Goal: Communication & Community: Answer question/provide support

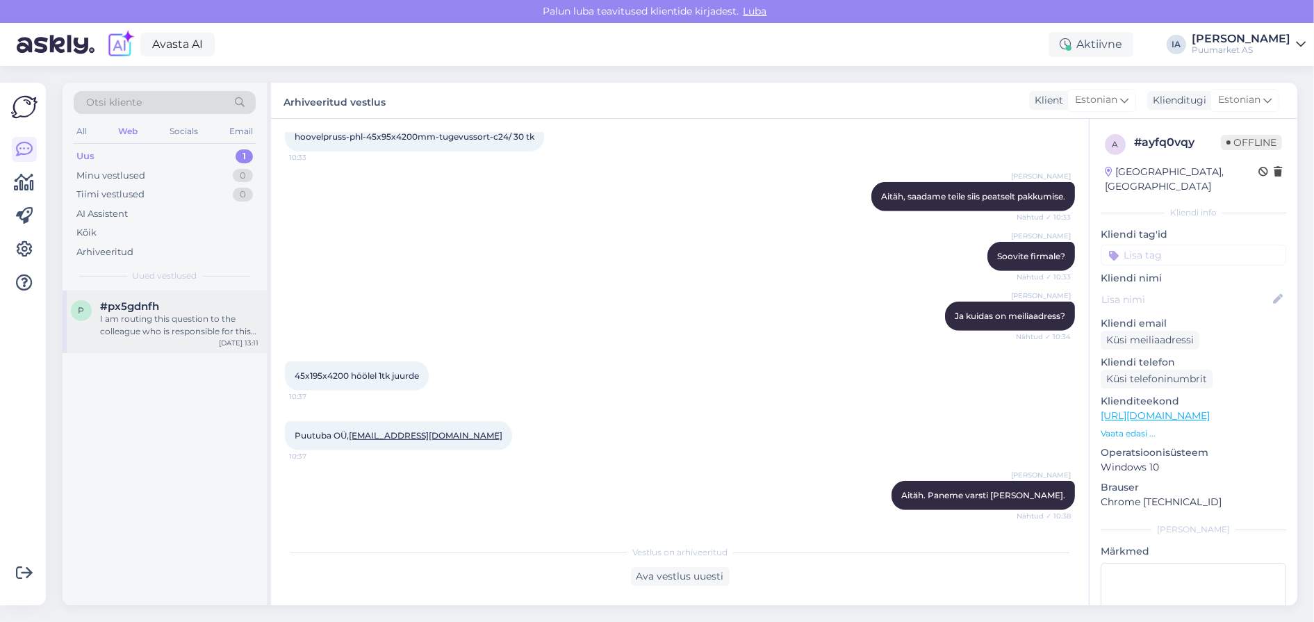
click at [140, 333] on div "I am routing this question to the colleague who is responsible for this topic. …" at bounding box center [179, 325] width 158 height 25
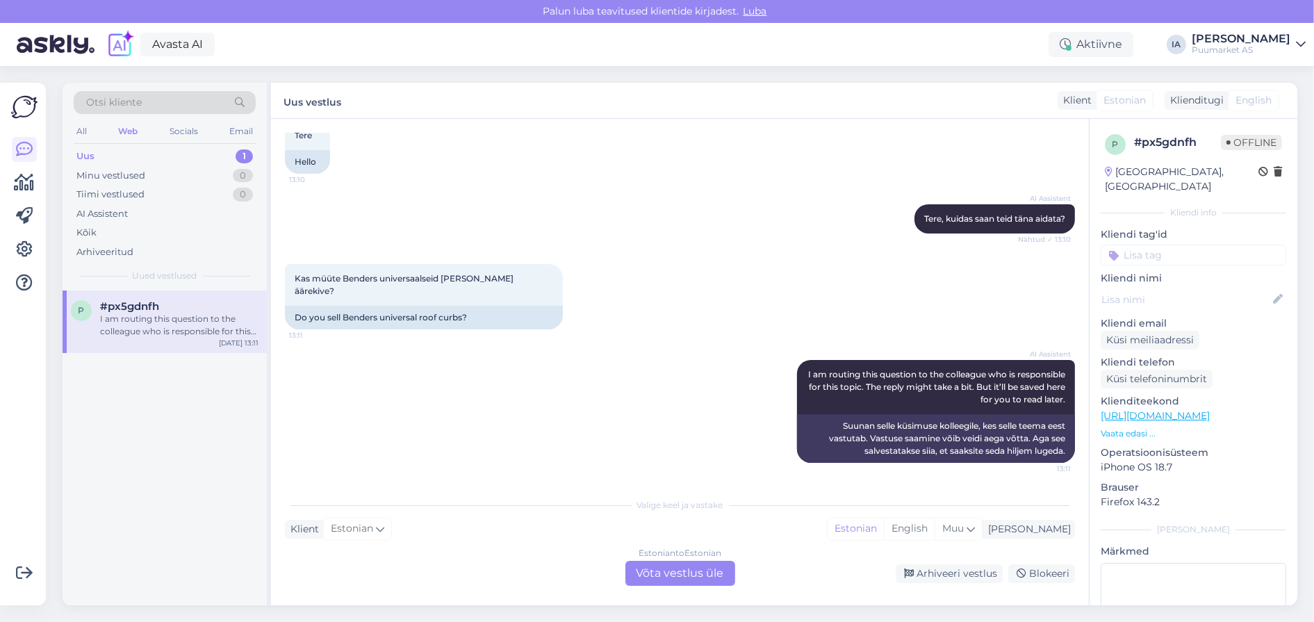
click at [664, 569] on div "Estonian to Estonian Võta vestlus üle" at bounding box center [681, 573] width 110 height 25
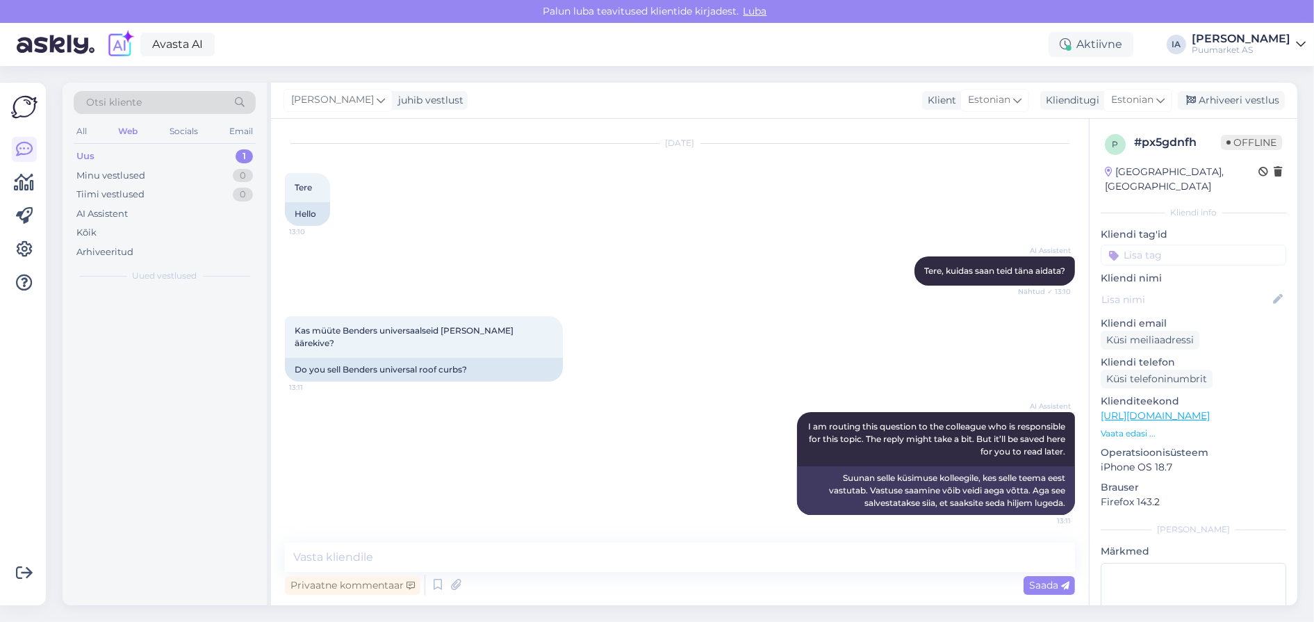
scroll to position [93, 0]
click at [456, 557] on textarea at bounding box center [680, 557] width 790 height 29
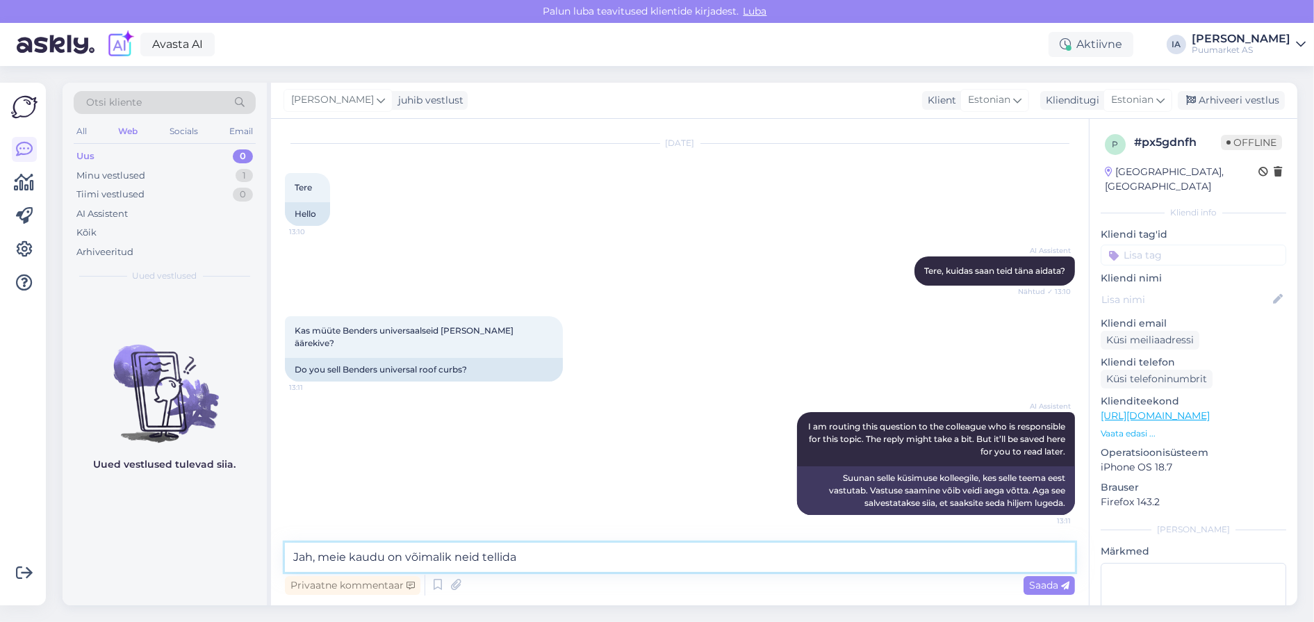
type textarea "Jah, meie kaudu on võimalik neid tellida."
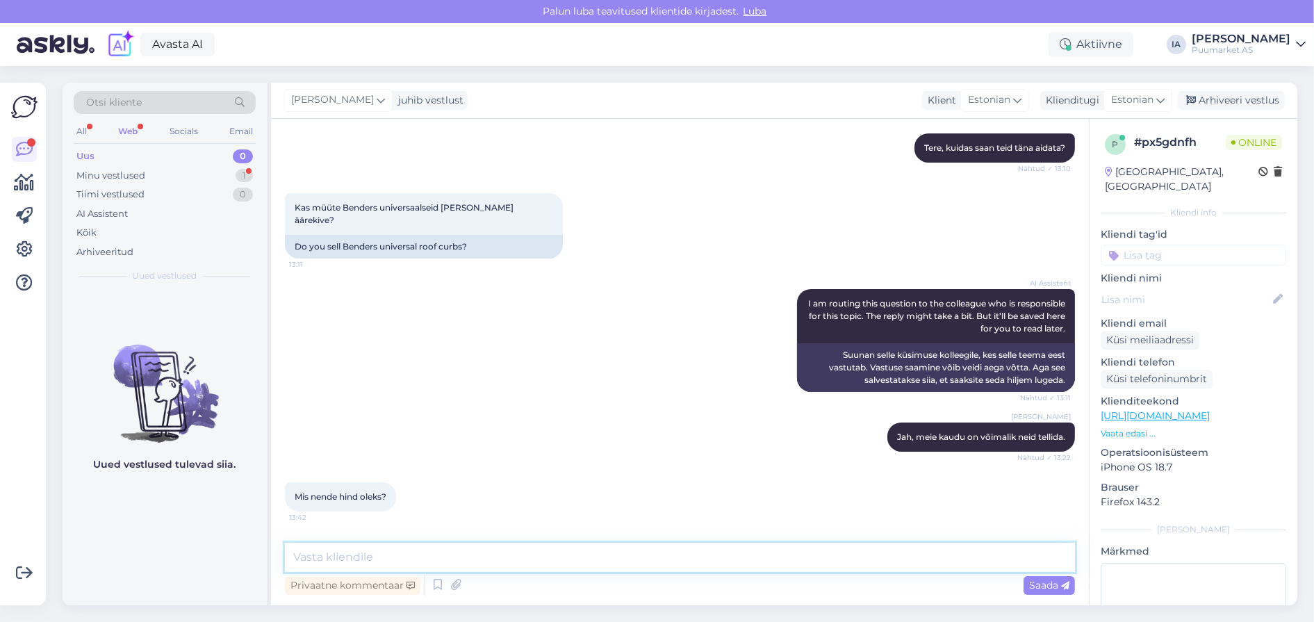
scroll to position [282, 0]
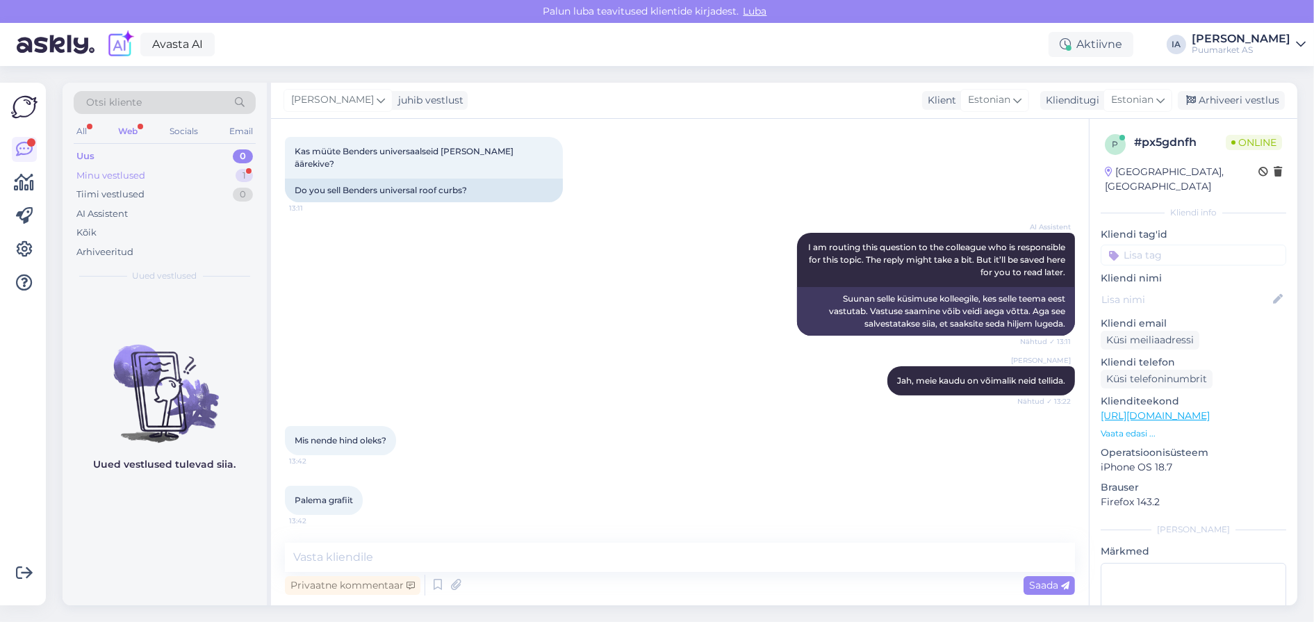
click at [158, 186] on div "Minu vestlused 1" at bounding box center [165, 175] width 182 height 19
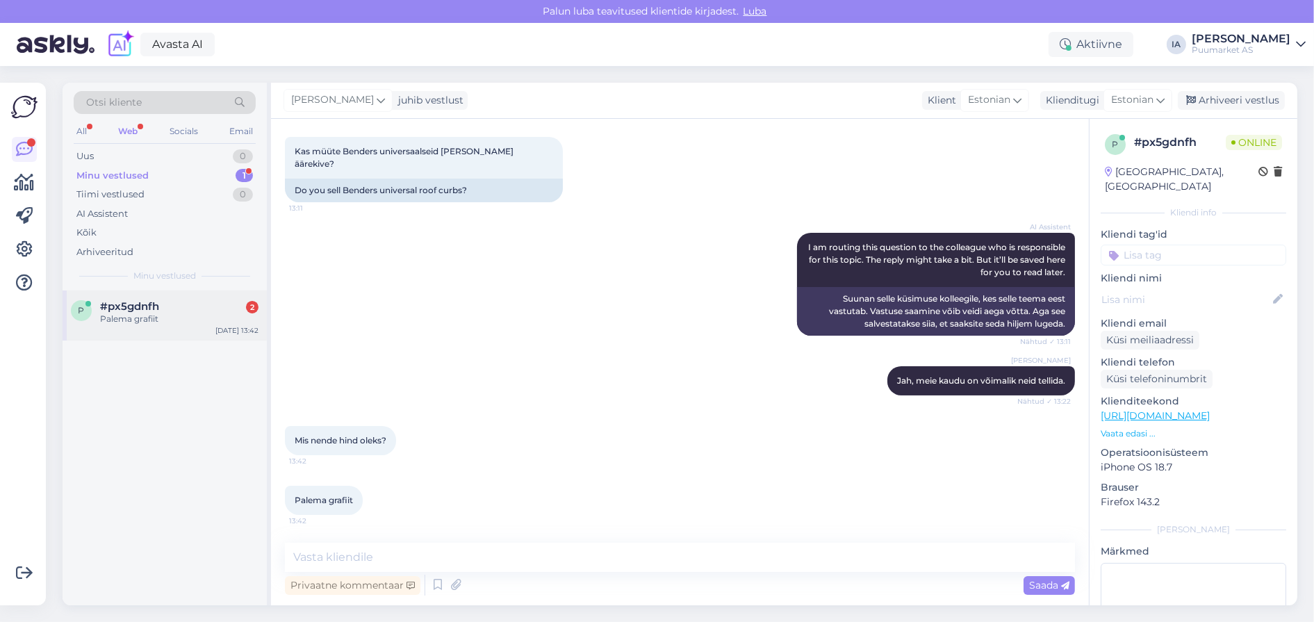
click at [159, 325] on div "Palema grafiit" at bounding box center [179, 319] width 158 height 13
click at [455, 563] on textarea at bounding box center [680, 557] width 790 height 29
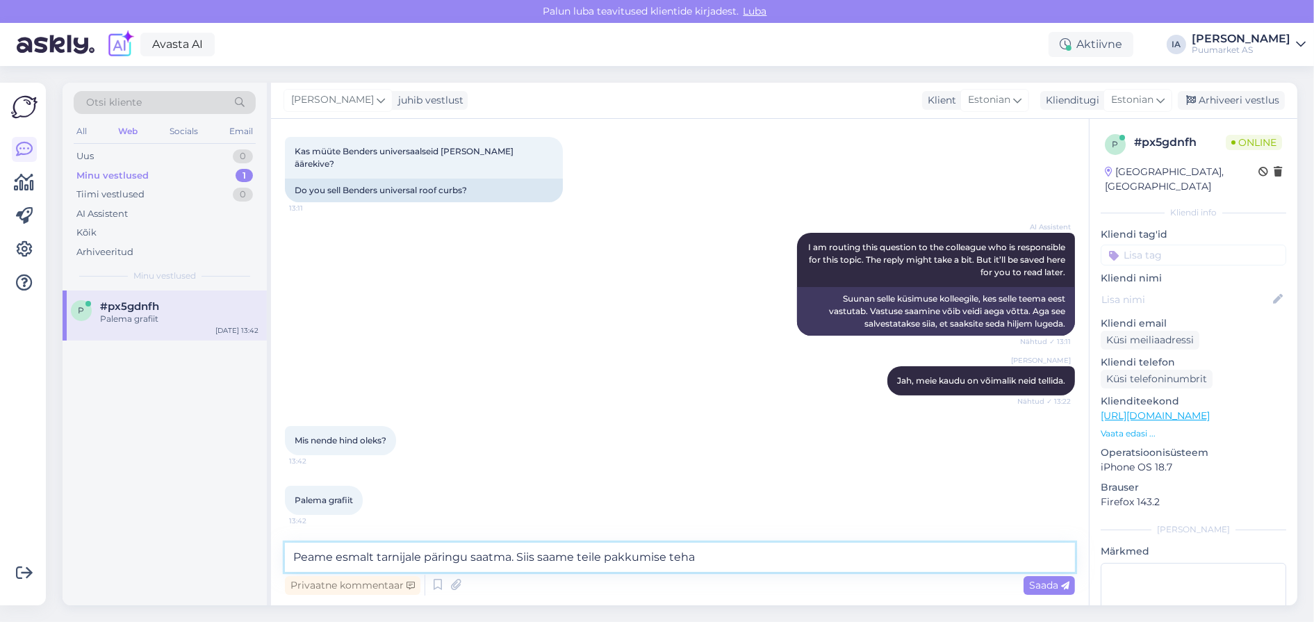
type textarea "Peame esmalt tarnijale päringu saatma. Siis saame teile pakkumise teha."
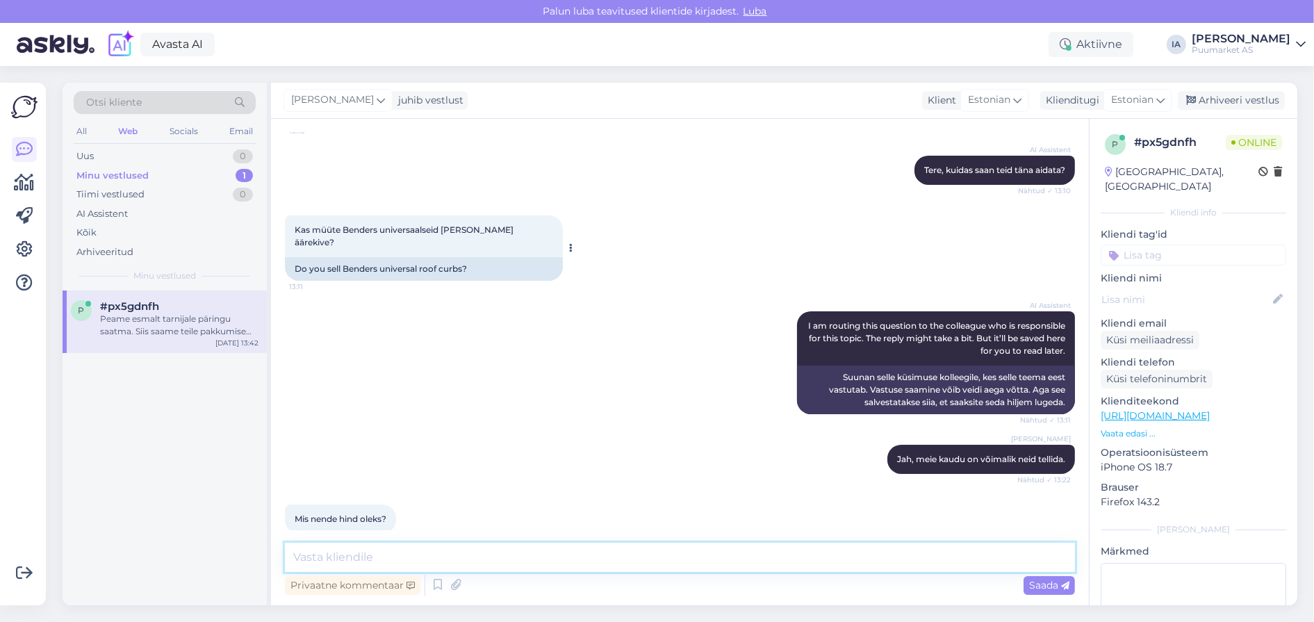
scroll to position [361, 0]
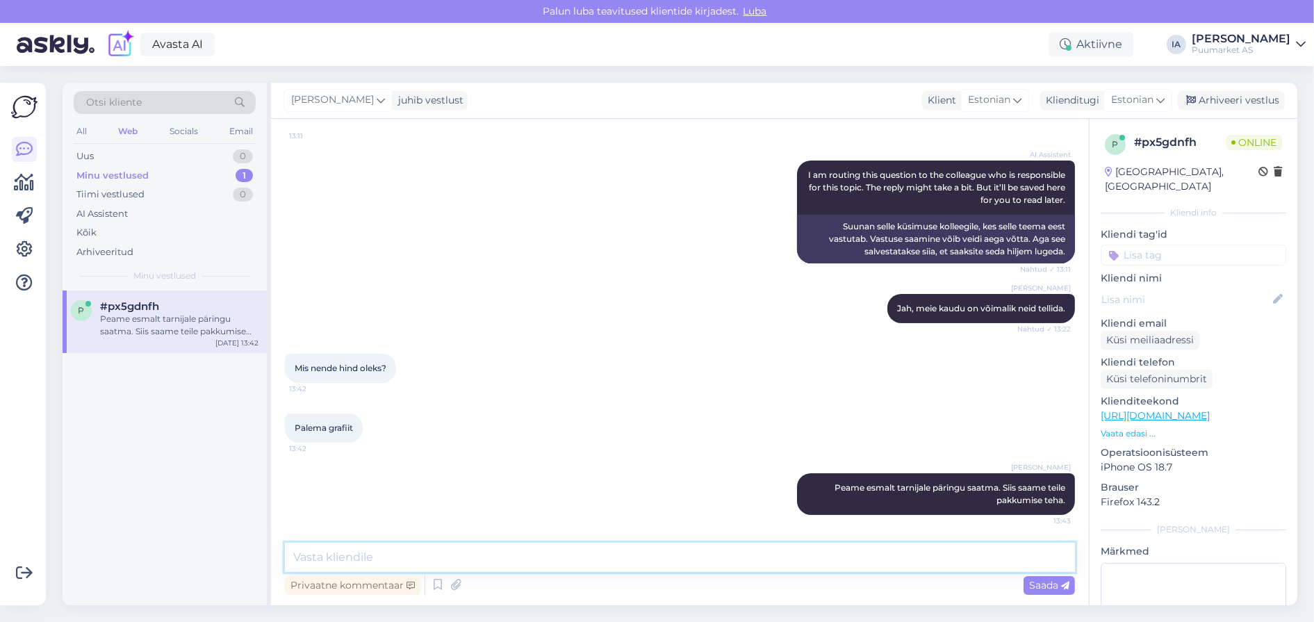
click at [441, 557] on textarea at bounding box center [680, 557] width 790 height 29
type textarea "Palju [PERSON_NAME] sooviksite? Ja mis on e-posti aadress, kuhu saab pakkumise …"
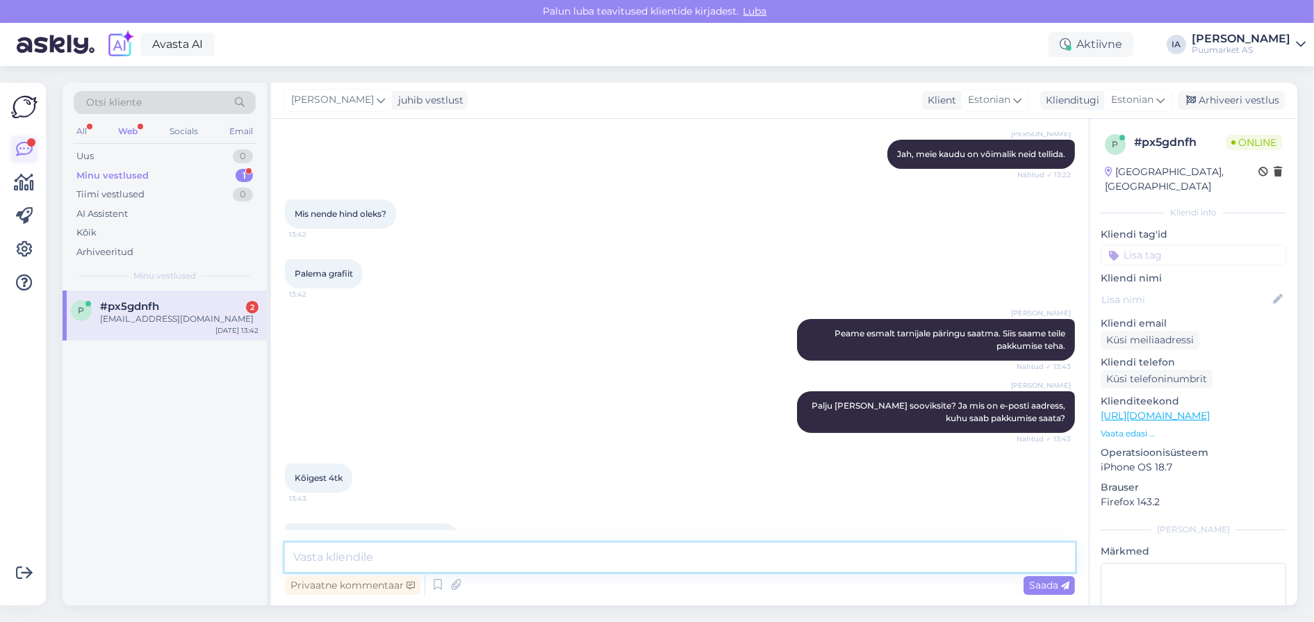
scroll to position [565, 0]
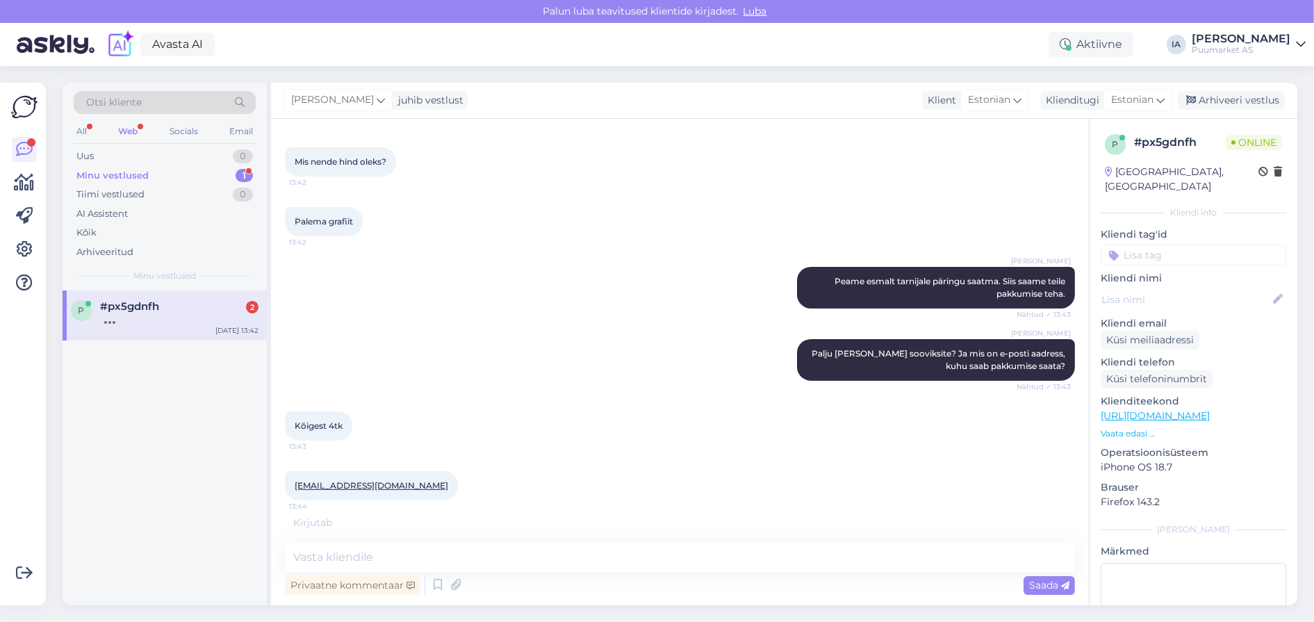
click at [162, 341] on div "p #px5gdnfh [DATE] 13:42" at bounding box center [165, 316] width 204 height 50
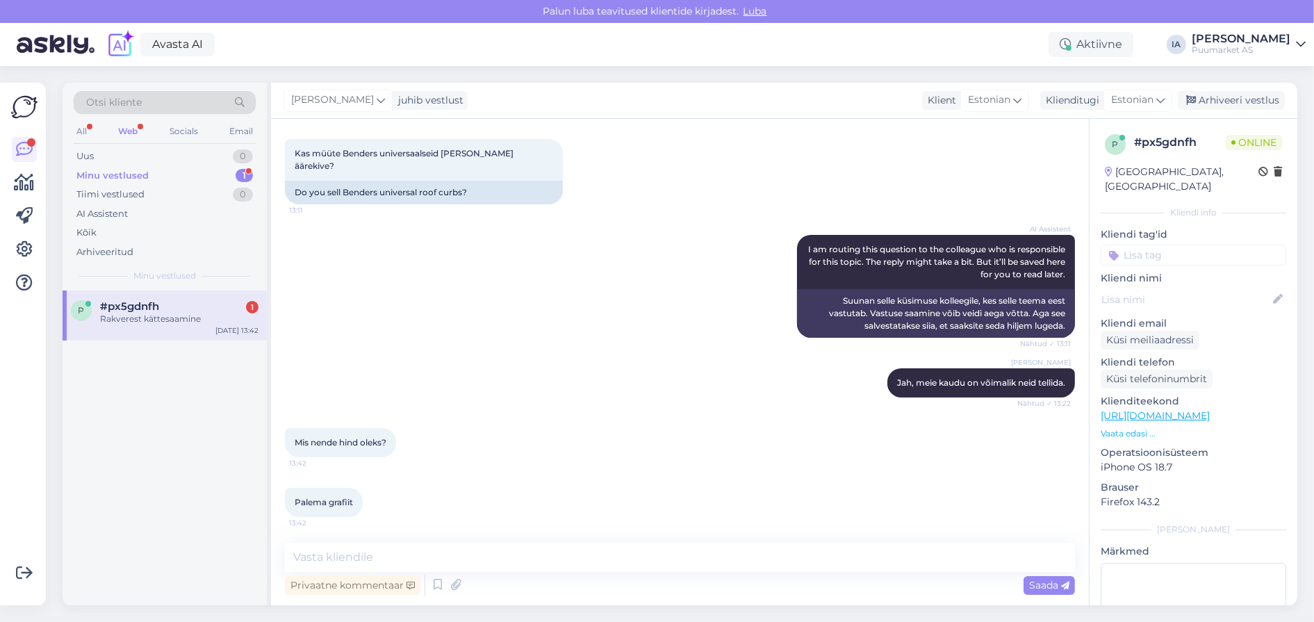
scroll to position [141, 0]
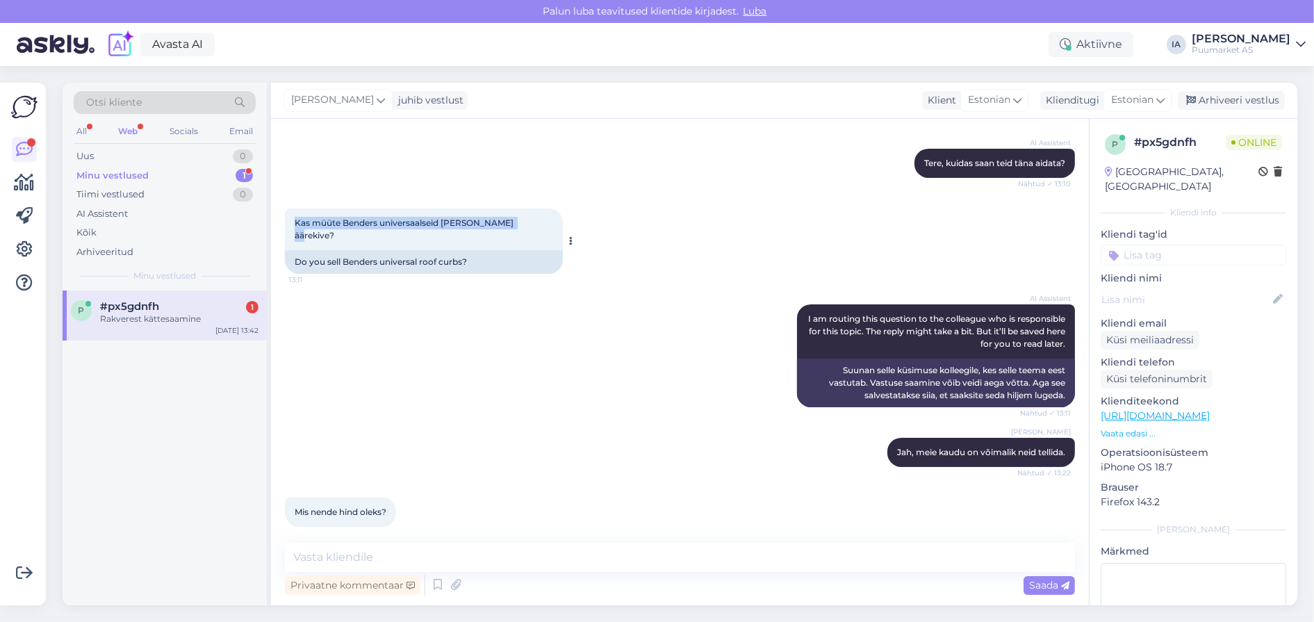
drag, startPoint x: 294, startPoint y: 240, endPoint x: 368, endPoint y: 257, distance: 76.2
click at [368, 250] on div "Kas müüte Benders universaalseid [PERSON_NAME] äärekive? 13:11" at bounding box center [424, 230] width 278 height 42
copy span "Kas müüte Benders universaalseid [PERSON_NAME] äärekive?"
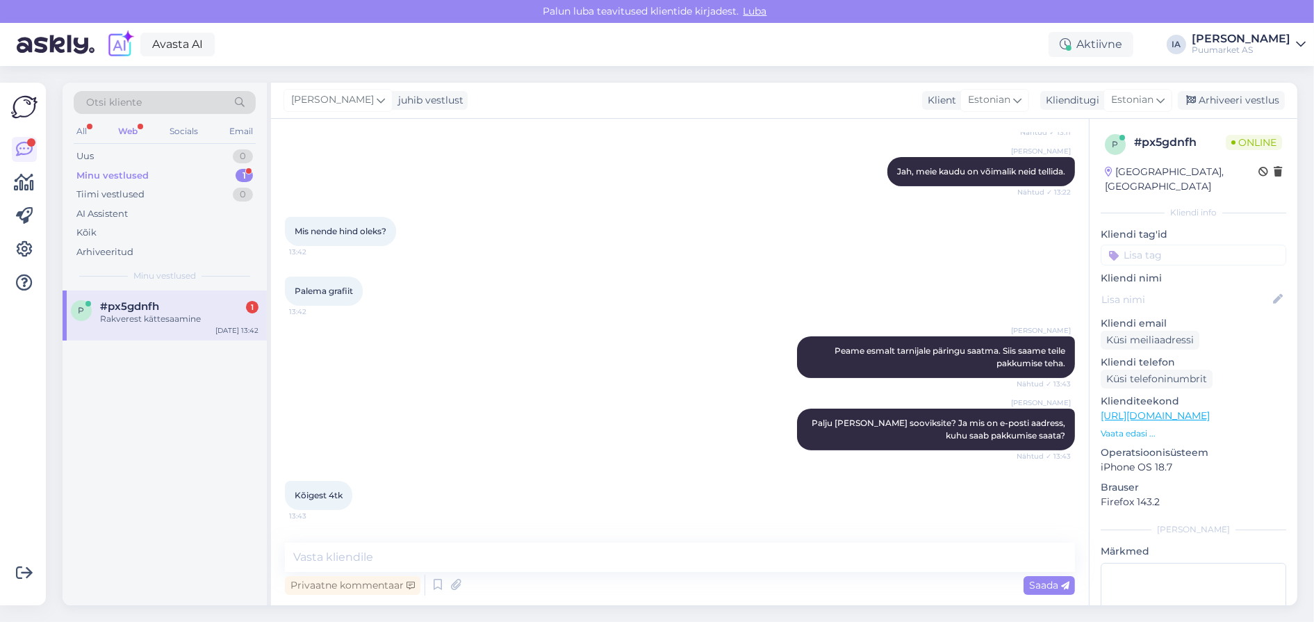
scroll to position [489, 0]
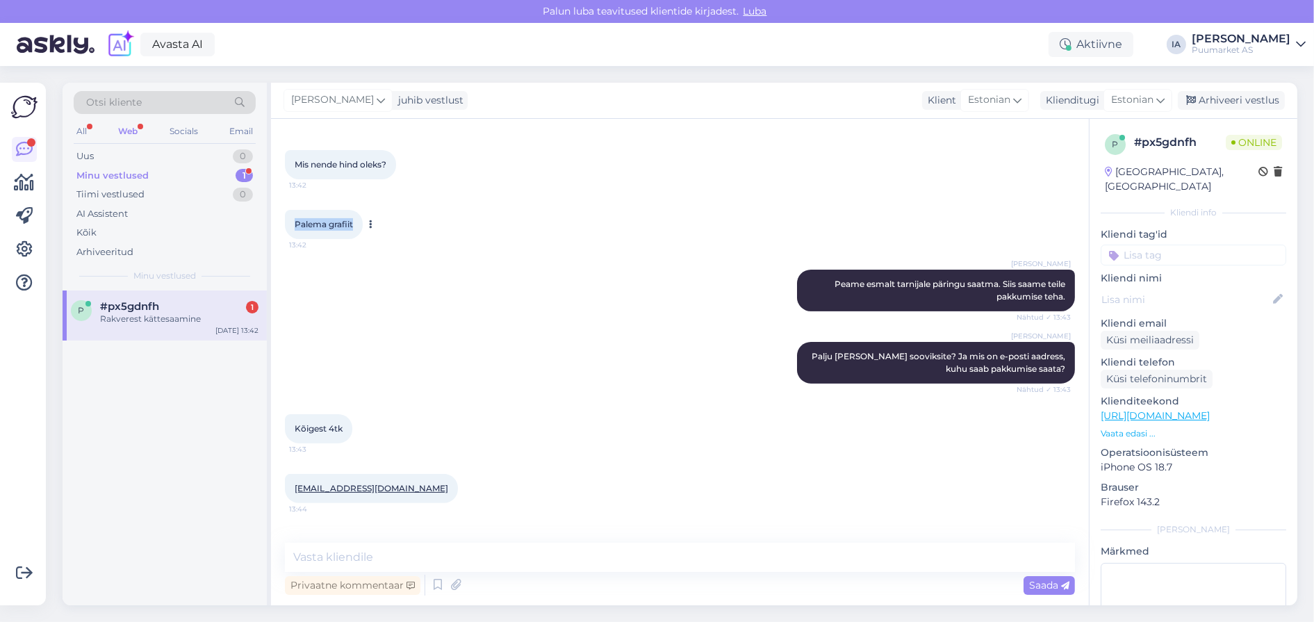
drag, startPoint x: 292, startPoint y: 292, endPoint x: 367, endPoint y: 288, distance: 75.2
click at [363, 239] on div "Palema grafiit 13:42" at bounding box center [324, 224] width 78 height 29
copy span "Palema grafiit"
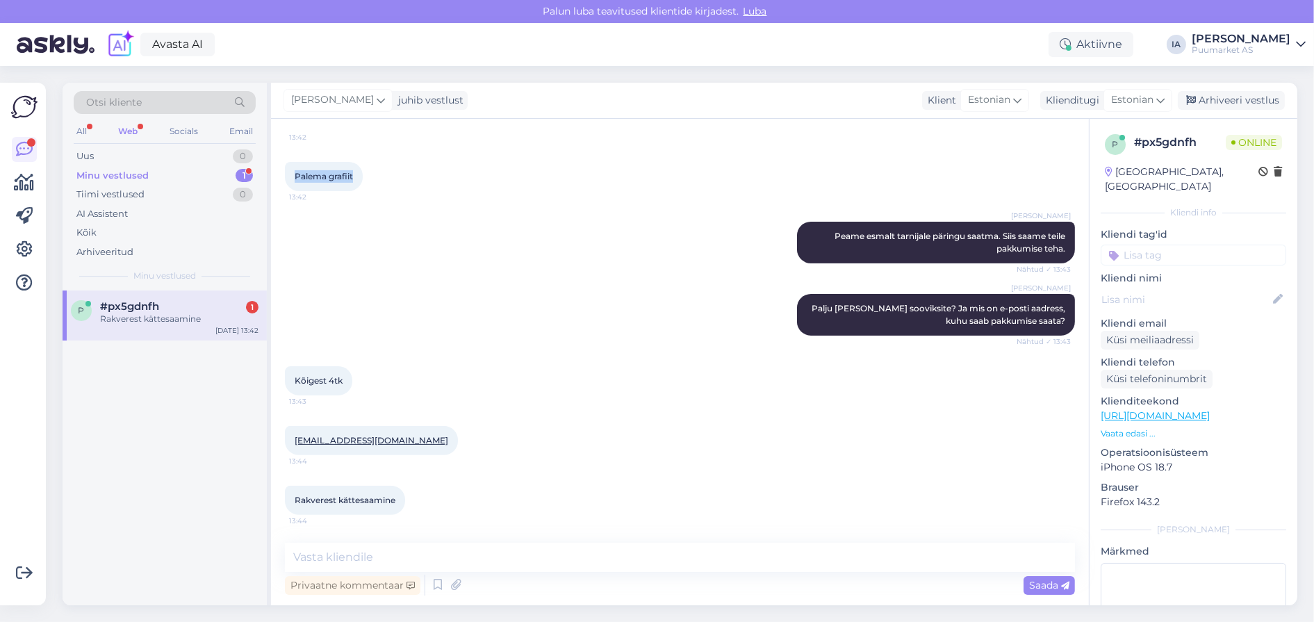
scroll to position [628, 0]
click at [446, 584] on icon at bounding box center [438, 585] width 17 height 21
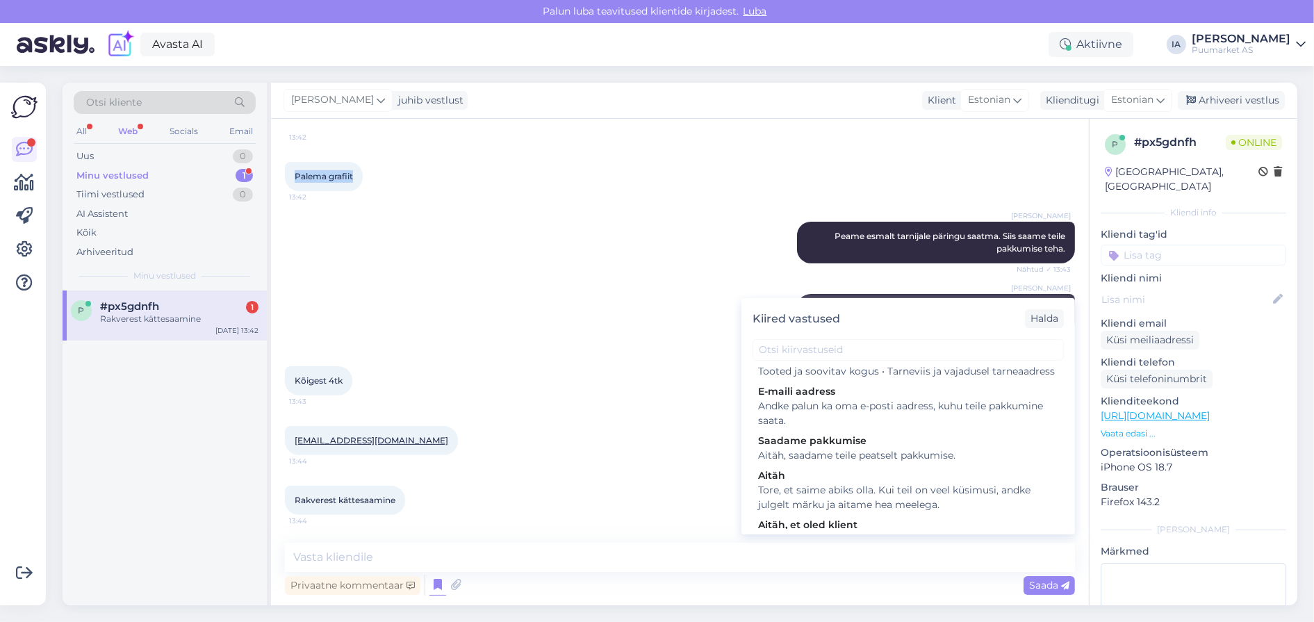
scroll to position [278, 0]
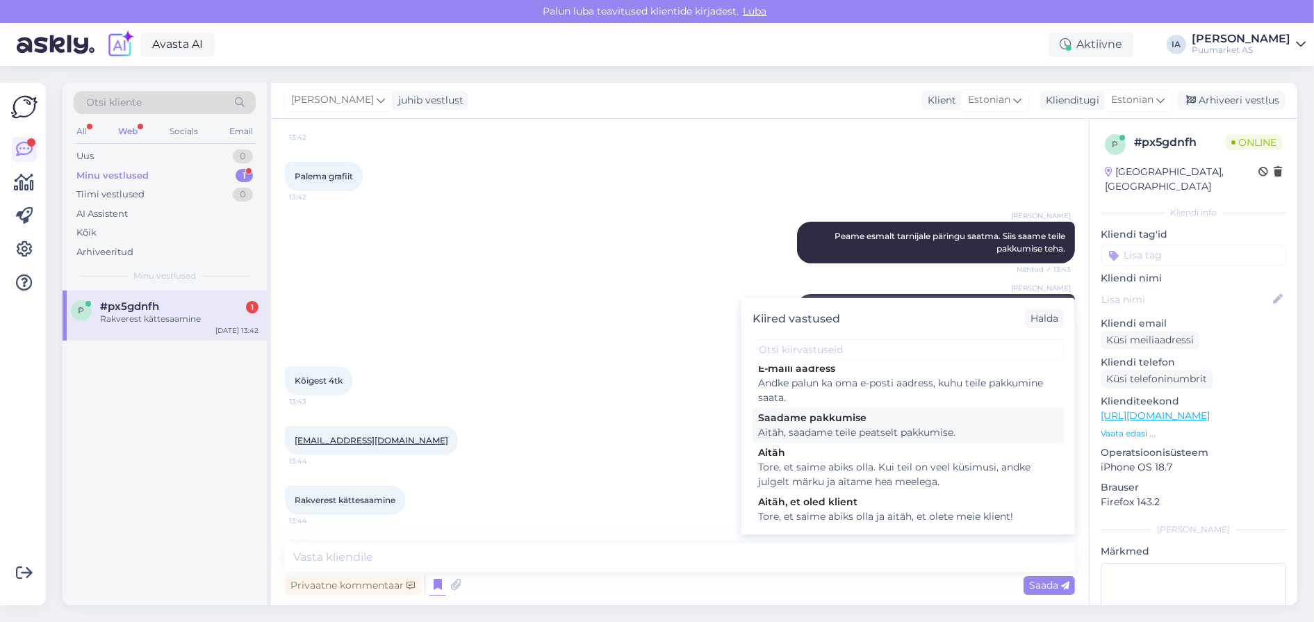
click at [842, 440] on div "Aitäh, saadame teile peatselt pakkumise." at bounding box center [908, 432] width 300 height 15
type textarea "Aitäh, saadame teile peatselt pakkumise."
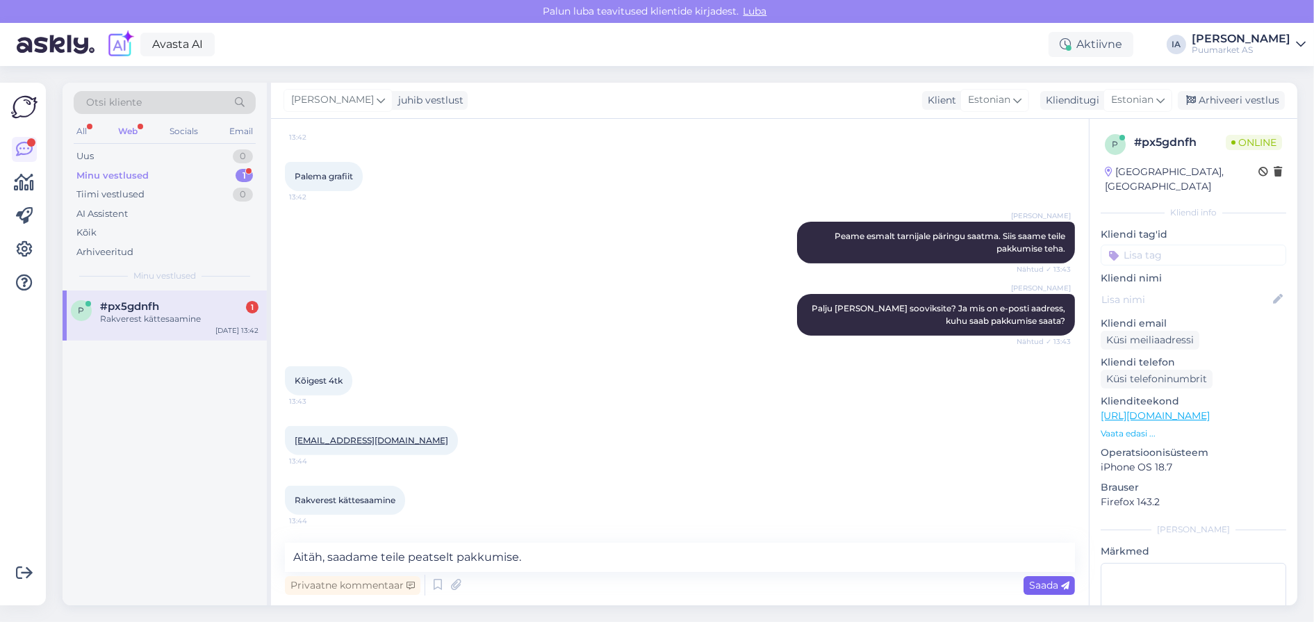
click at [1044, 586] on span "Saada" at bounding box center [1049, 585] width 40 height 13
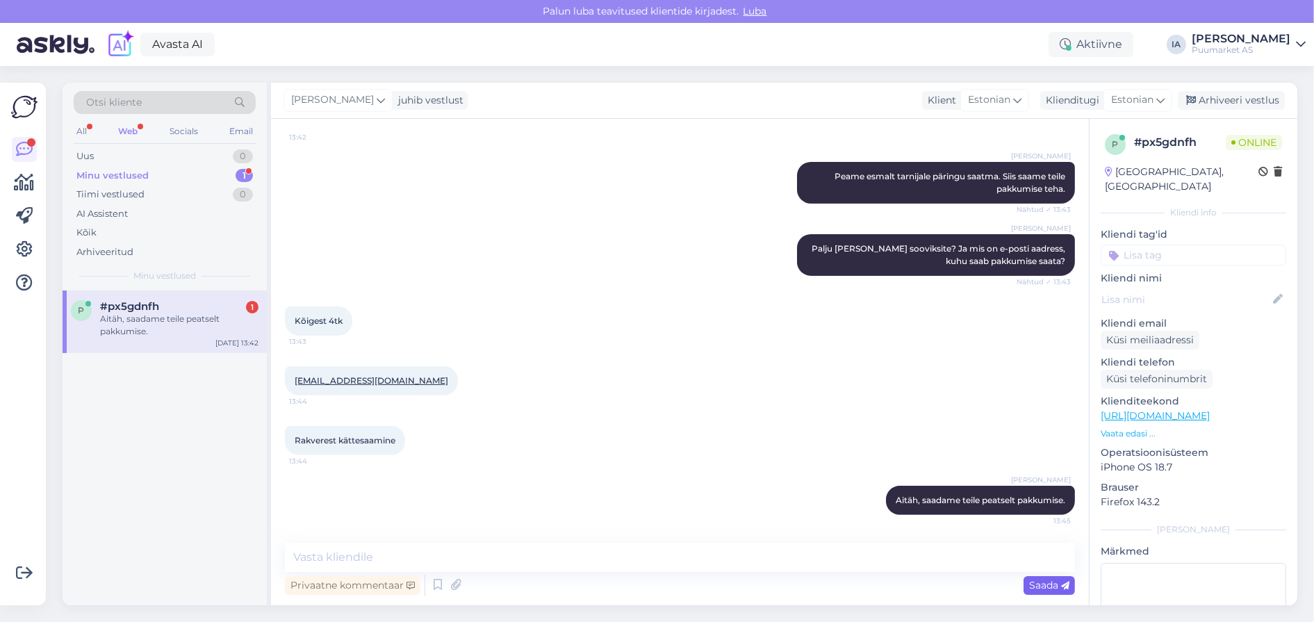
scroll to position [690, 0]
drag, startPoint x: 426, startPoint y: 375, endPoint x: 292, endPoint y: 379, distance: 134.2
click at [292, 379] on div "[EMAIL_ADDRESS][DOMAIN_NAME] 13:44" at bounding box center [371, 380] width 173 height 29
copy link "[EMAIL_ADDRESS][DOMAIN_NAME]"
click at [534, 555] on textarea at bounding box center [680, 557] width 790 height 29
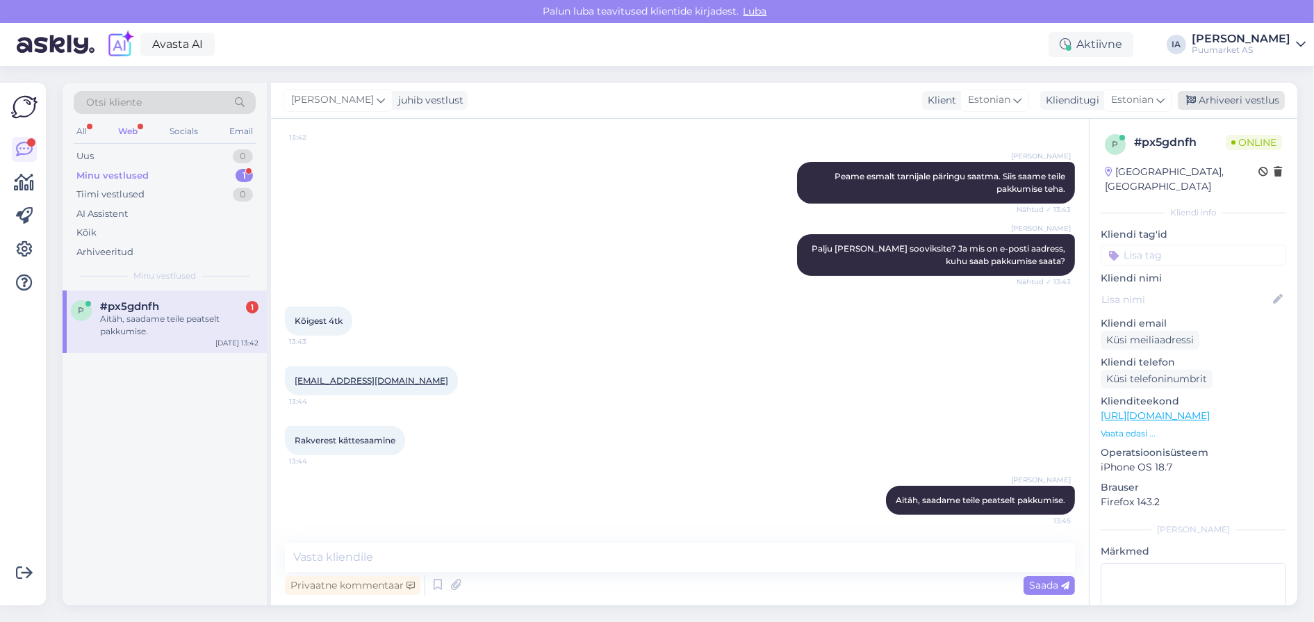
click at [1260, 104] on div "Arhiveeri vestlus" at bounding box center [1231, 100] width 107 height 19
